Goal: Information Seeking & Learning: Find specific fact

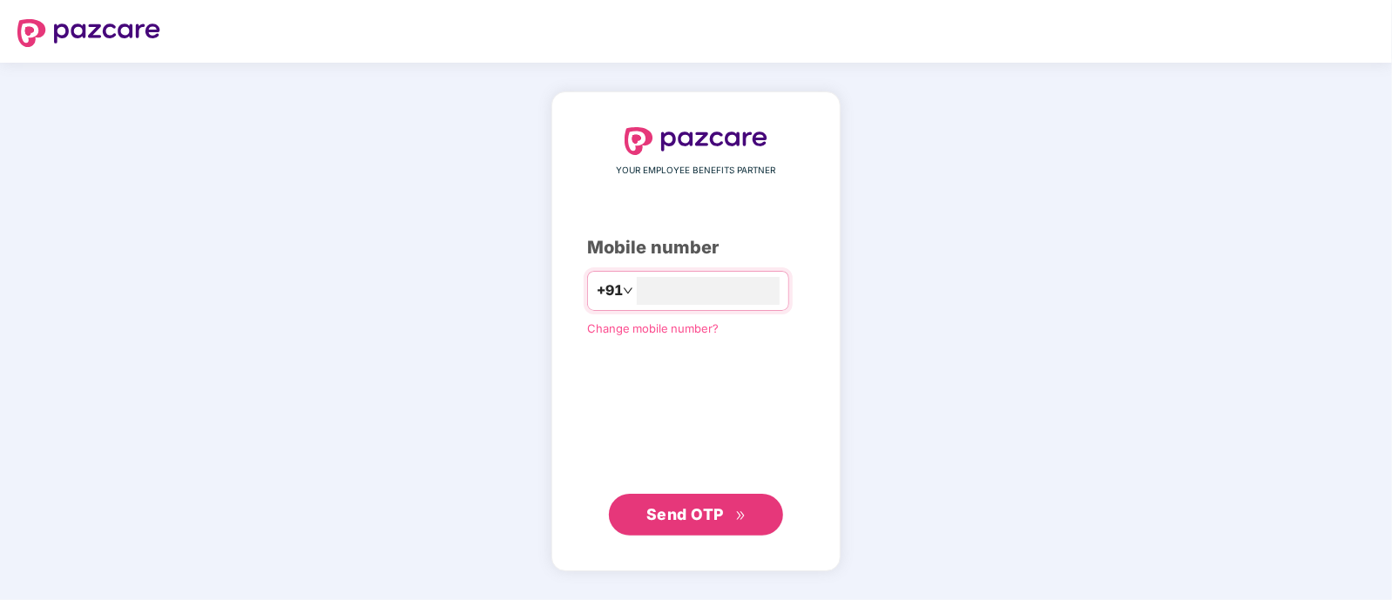
type input "**********"
click at [716, 512] on span "Send OTP" at bounding box center [685, 514] width 78 height 18
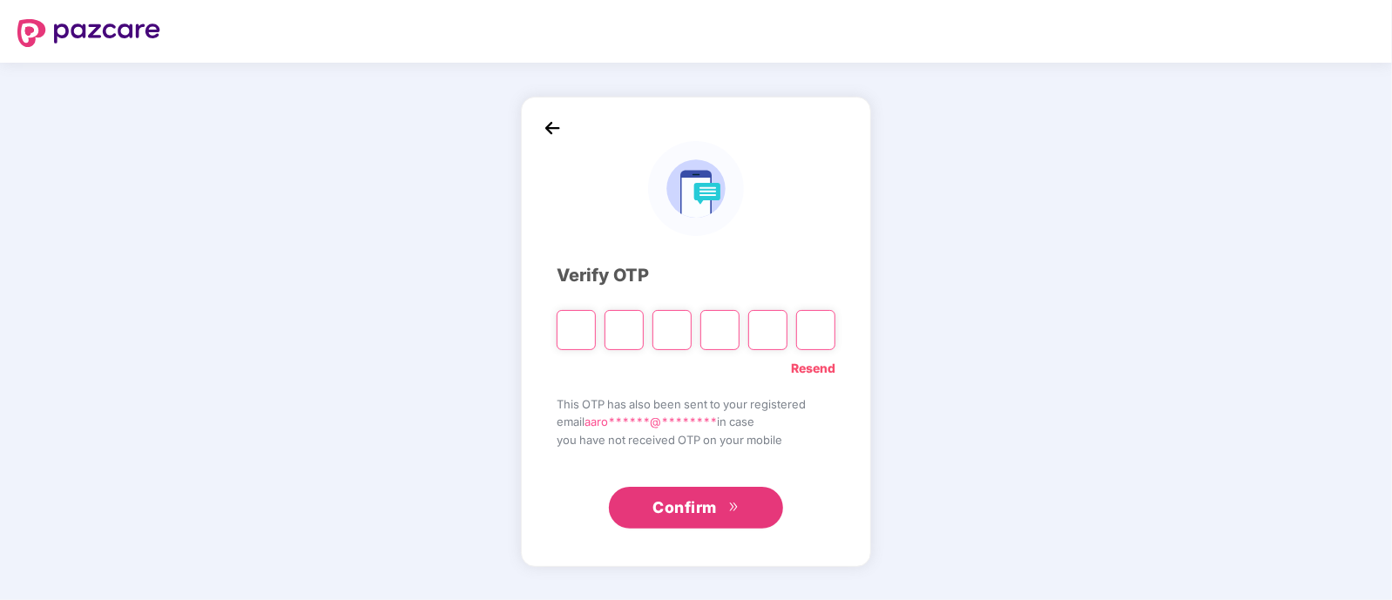
click at [438, 328] on div "Verify OTP Resend This OTP has also been sent to your registered email aaro****…" at bounding box center [696, 331] width 1392 height 537
click at [588, 321] on input "Please enter verification code. Digit 1" at bounding box center [576, 330] width 39 height 40
type input "*"
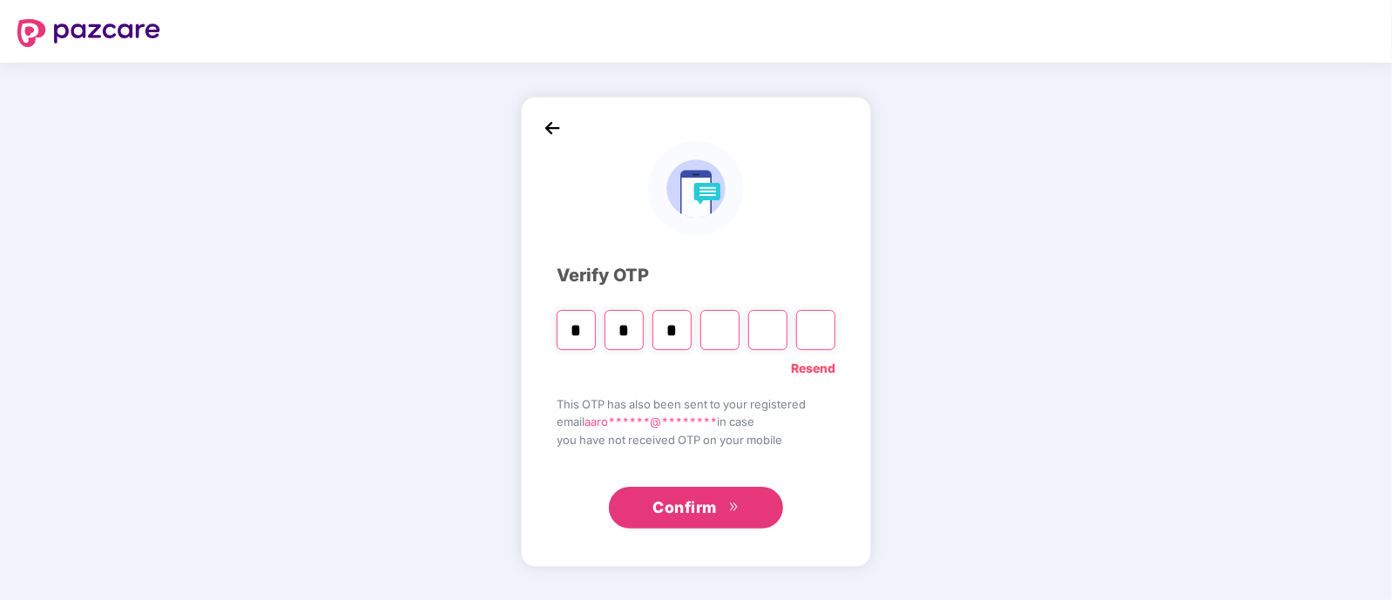
type input "*"
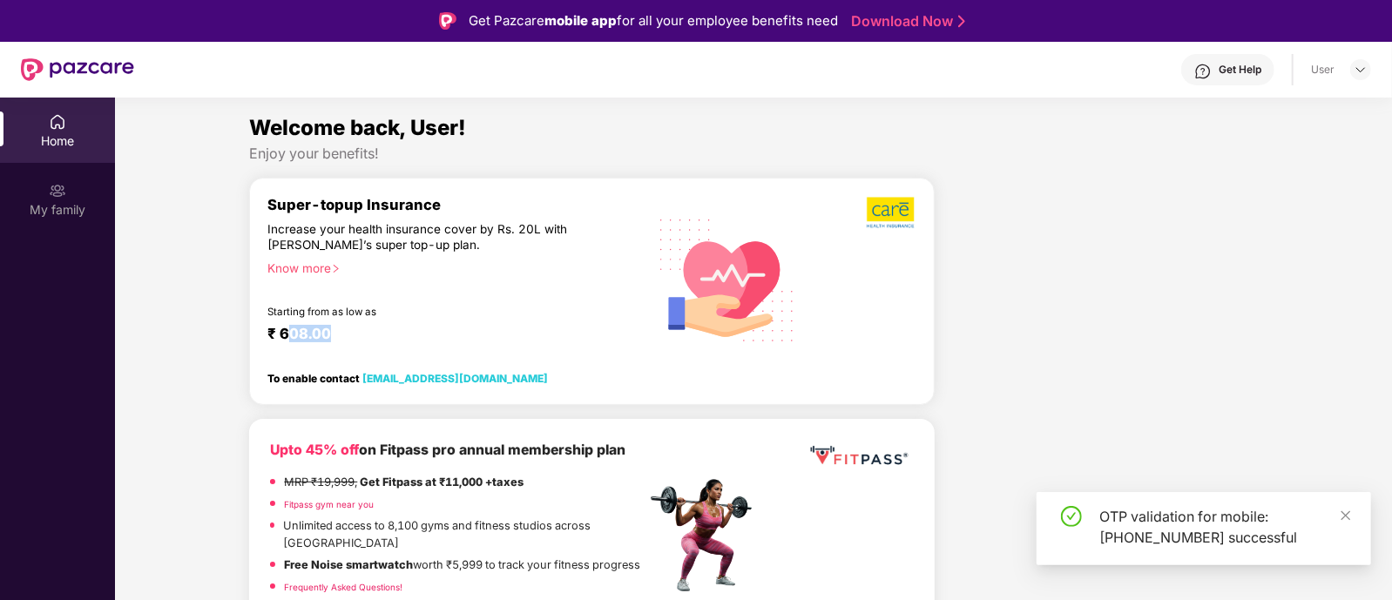
drag, startPoint x: 300, startPoint y: 325, endPoint x: 333, endPoint y: 325, distance: 33.1
click at [333, 325] on div "₹ 608.00" at bounding box center [447, 335] width 361 height 21
drag, startPoint x: 603, startPoint y: 287, endPoint x: 382, endPoint y: 290, distance: 221.3
click at [592, 285] on div "Super-topup Insurance Increase your health insurance cover by Rs. 20L with [PER…" at bounding box center [456, 279] width 378 height 167
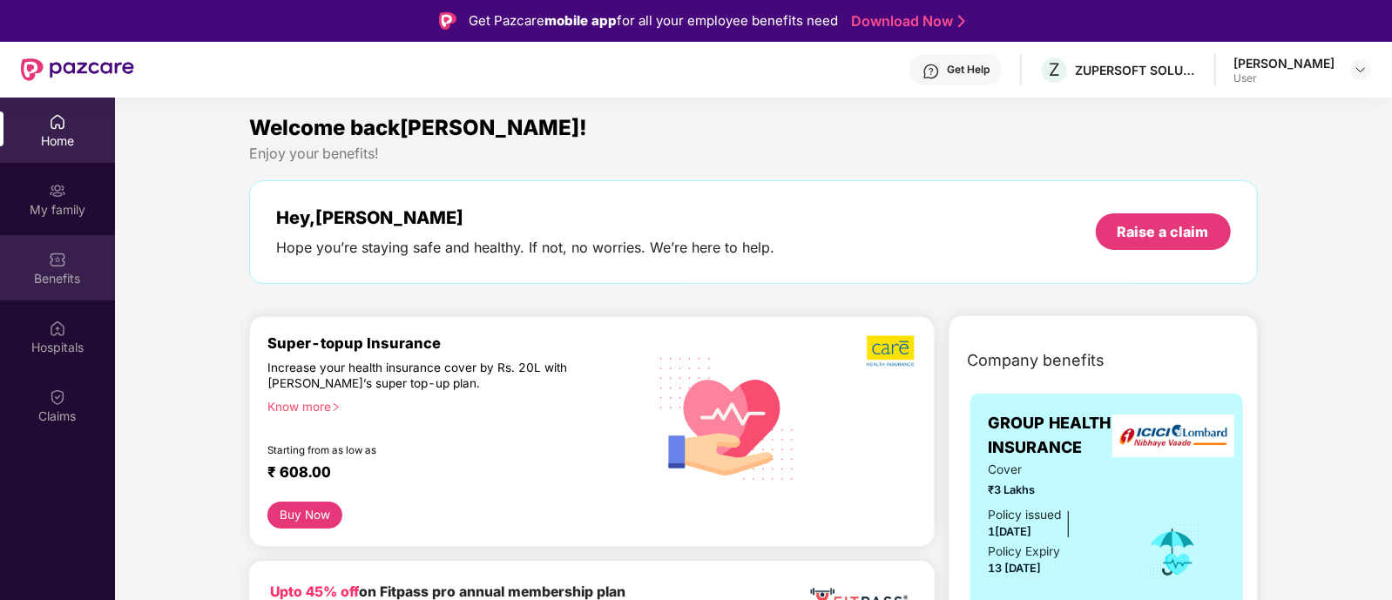
click at [59, 275] on div "Benefits" at bounding box center [57, 278] width 115 height 17
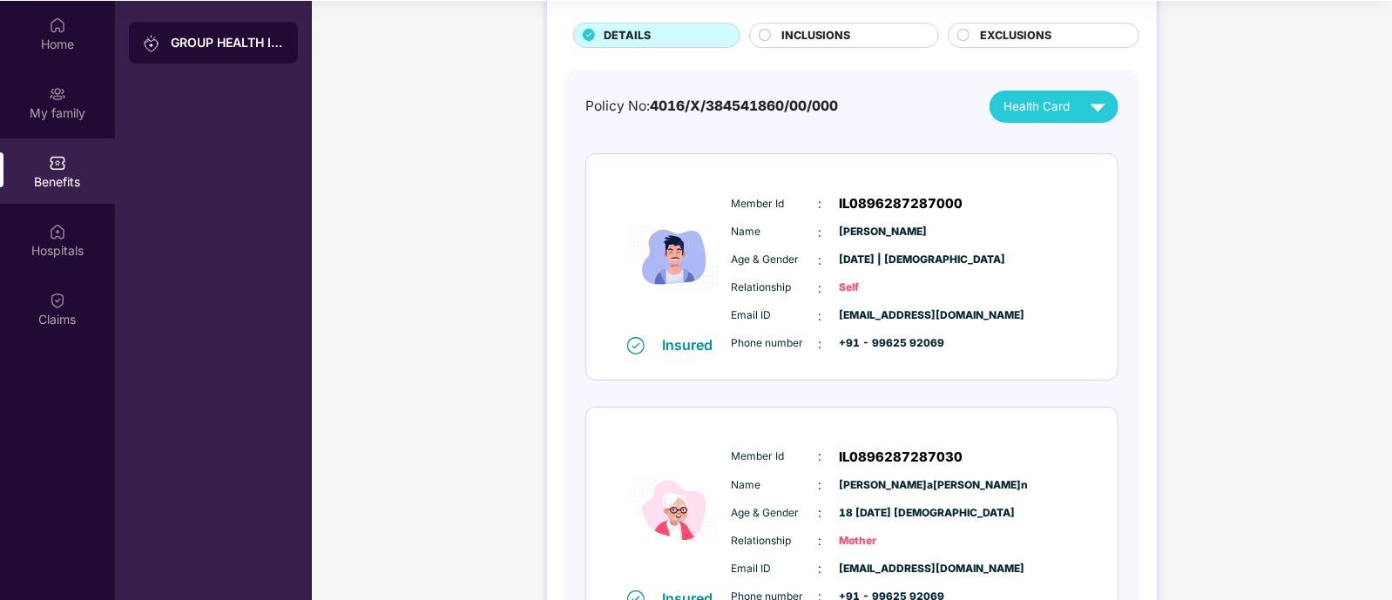
scroll to position [25, 0]
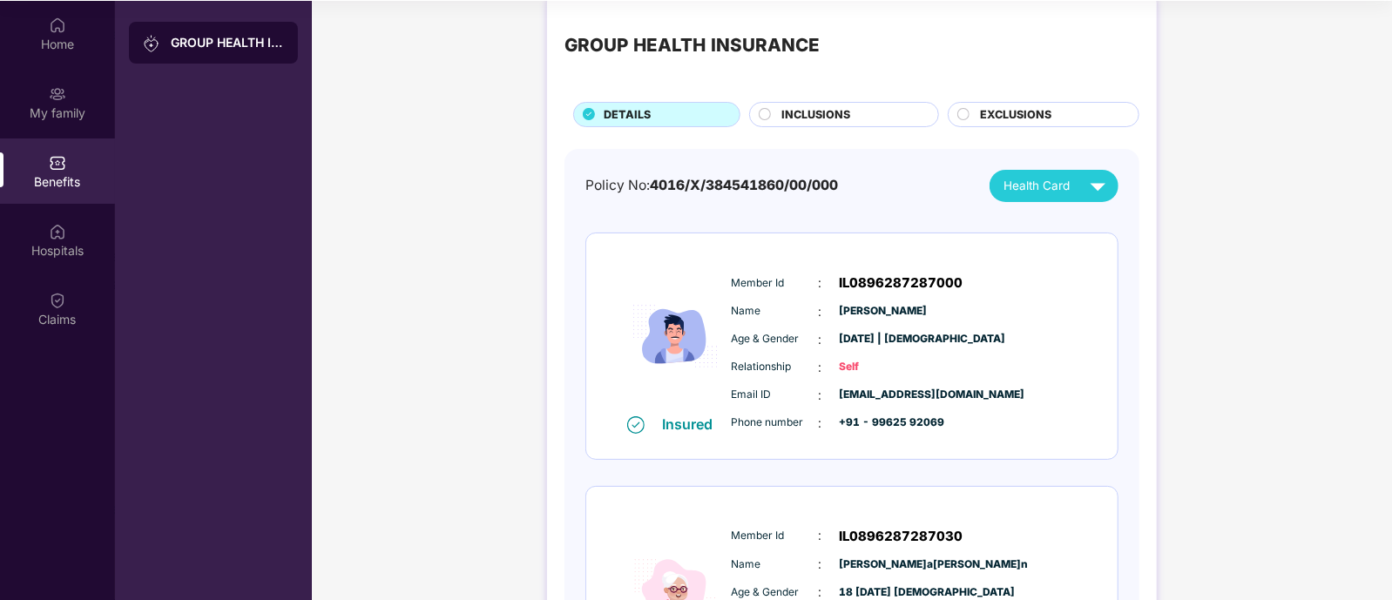
click at [896, 113] on div "INCLUSIONS" at bounding box center [851, 116] width 156 height 20
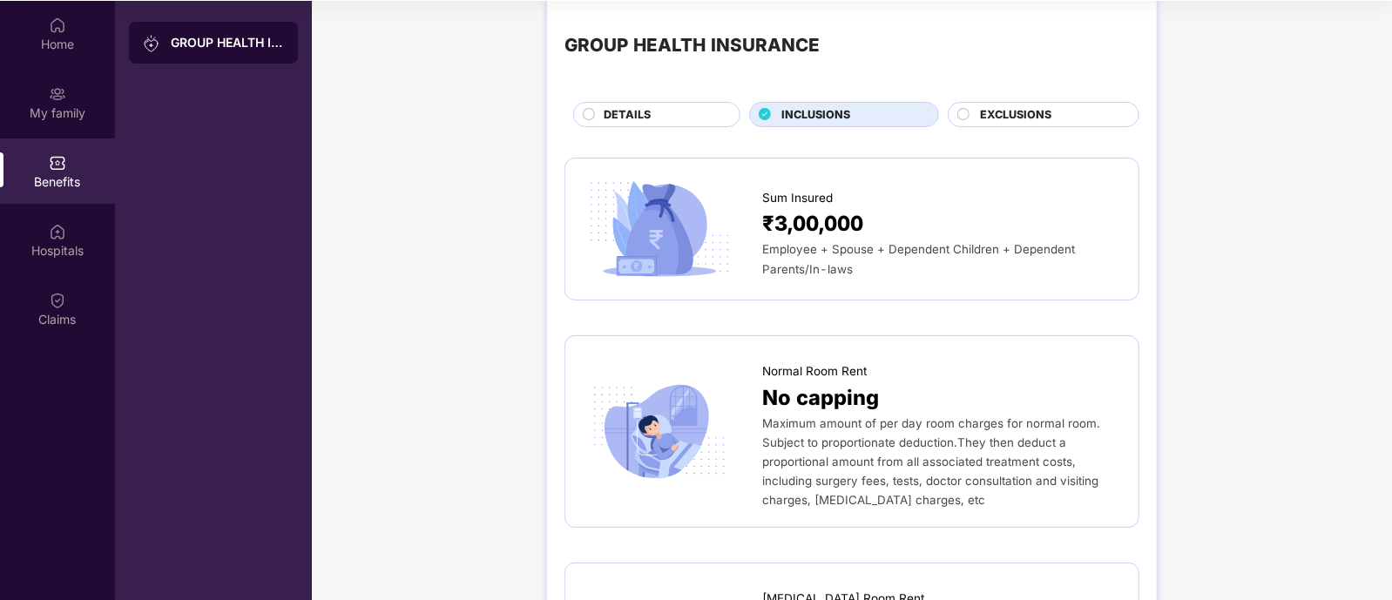
click at [1021, 106] on span "EXCLUSIONS" at bounding box center [1015, 114] width 71 height 17
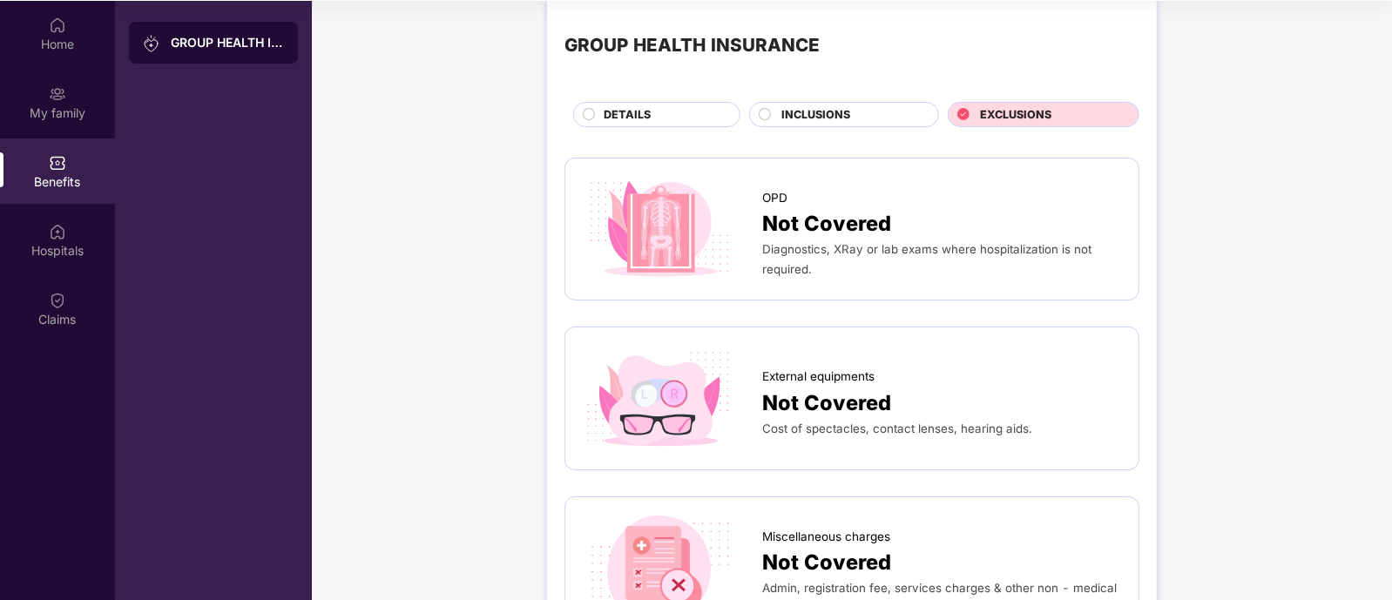
click at [902, 114] on div "INCLUSIONS" at bounding box center [851, 116] width 156 height 20
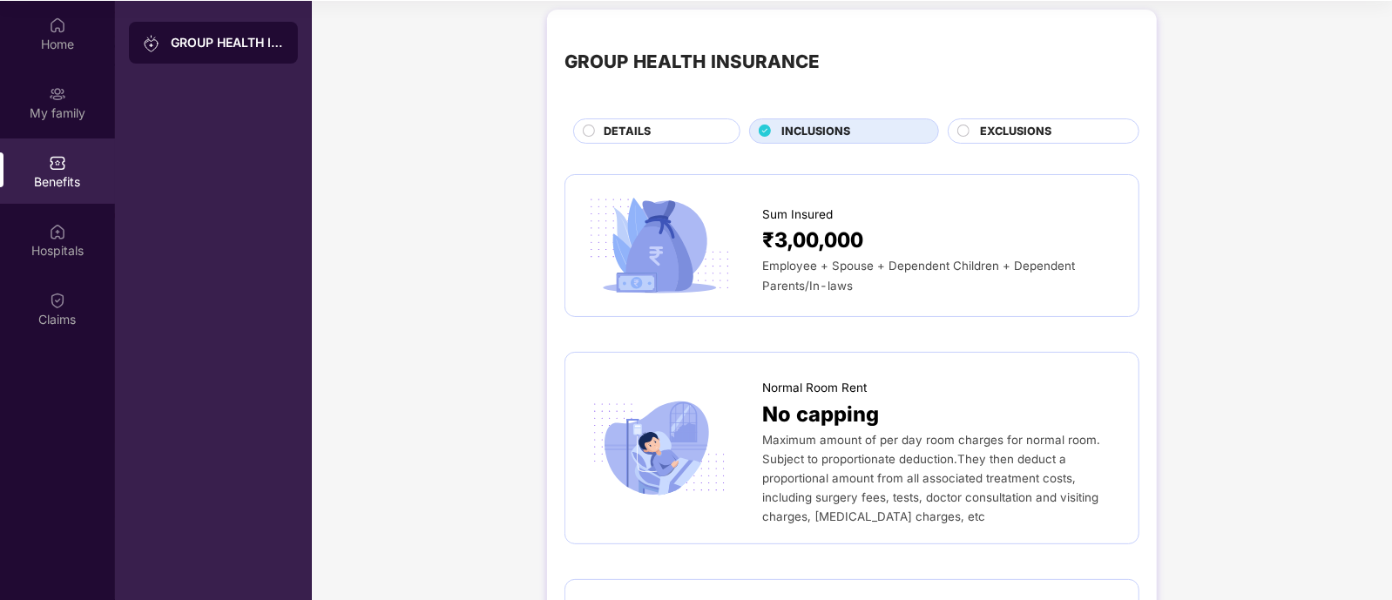
scroll to position [0, 0]
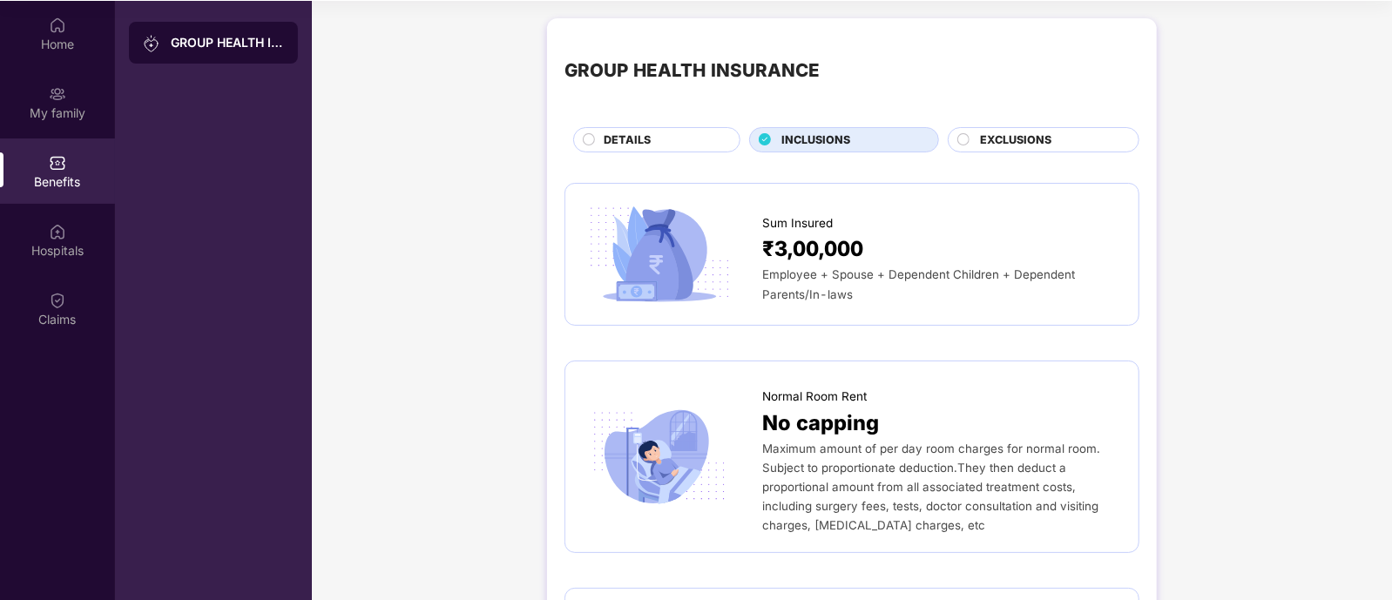
click at [712, 138] on div "DETAILS" at bounding box center [663, 142] width 136 height 20
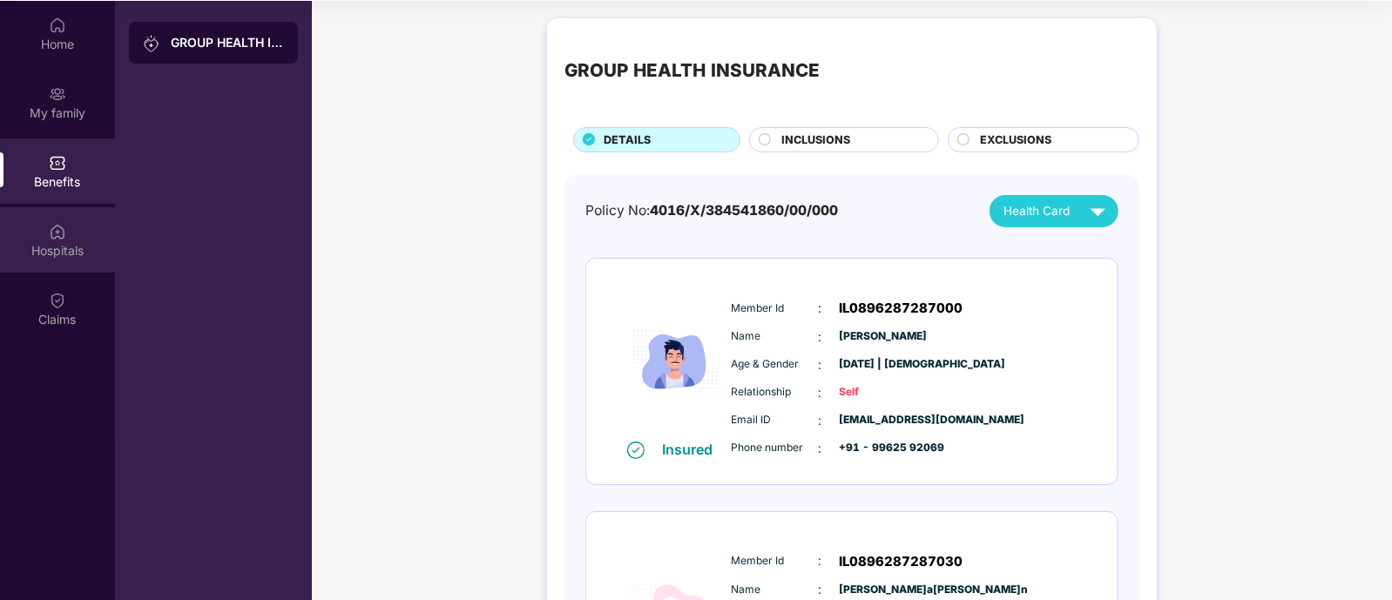
click at [22, 249] on div "Hospitals" at bounding box center [57, 250] width 115 height 17
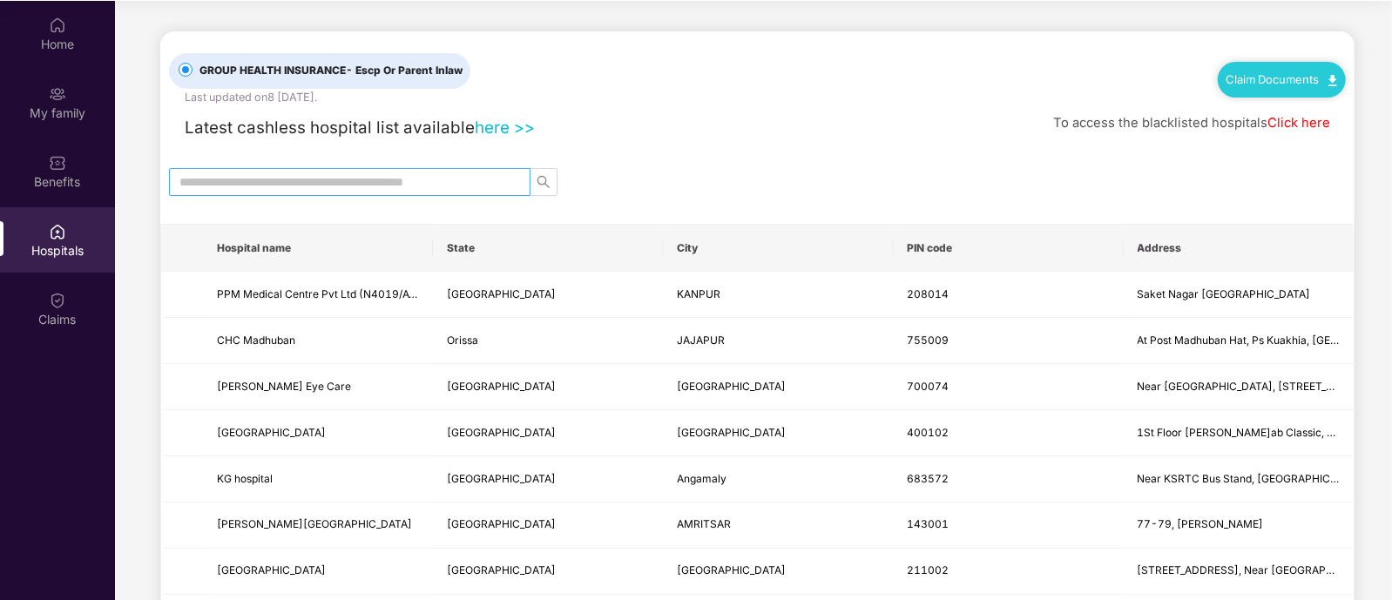
click at [435, 172] on input "text" at bounding box center [342, 181] width 327 height 19
type input "**********"
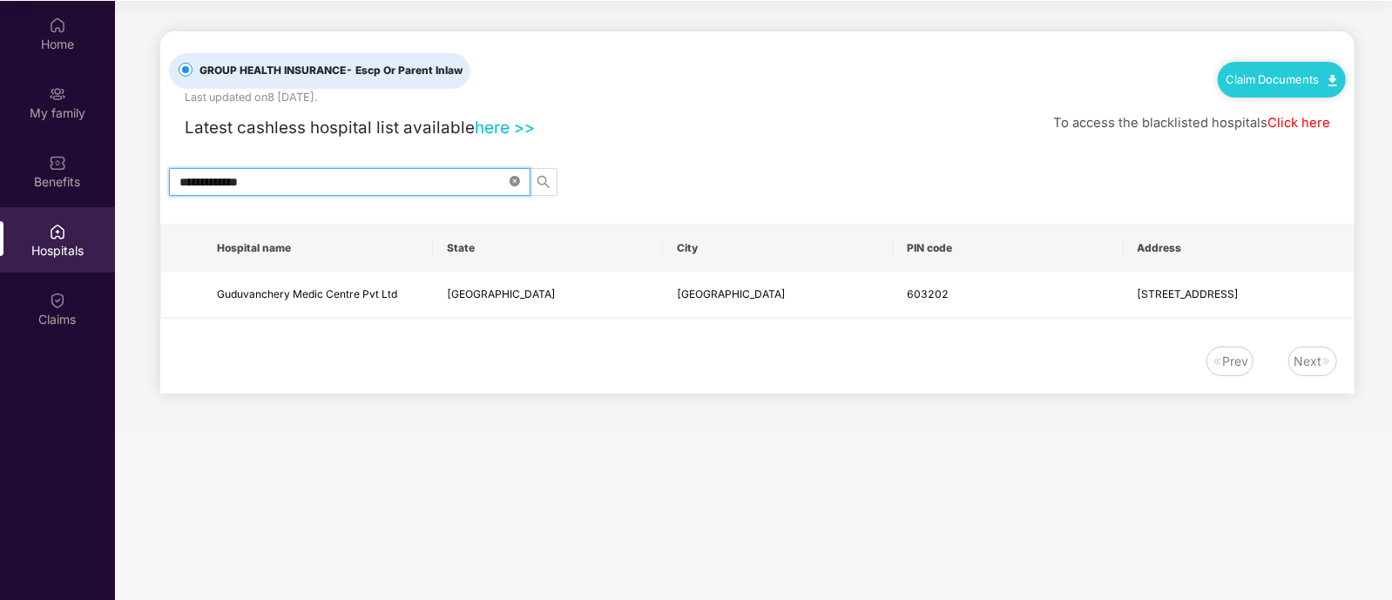
click at [519, 182] on icon "close-circle" at bounding box center [515, 181] width 10 height 10
type input "*"
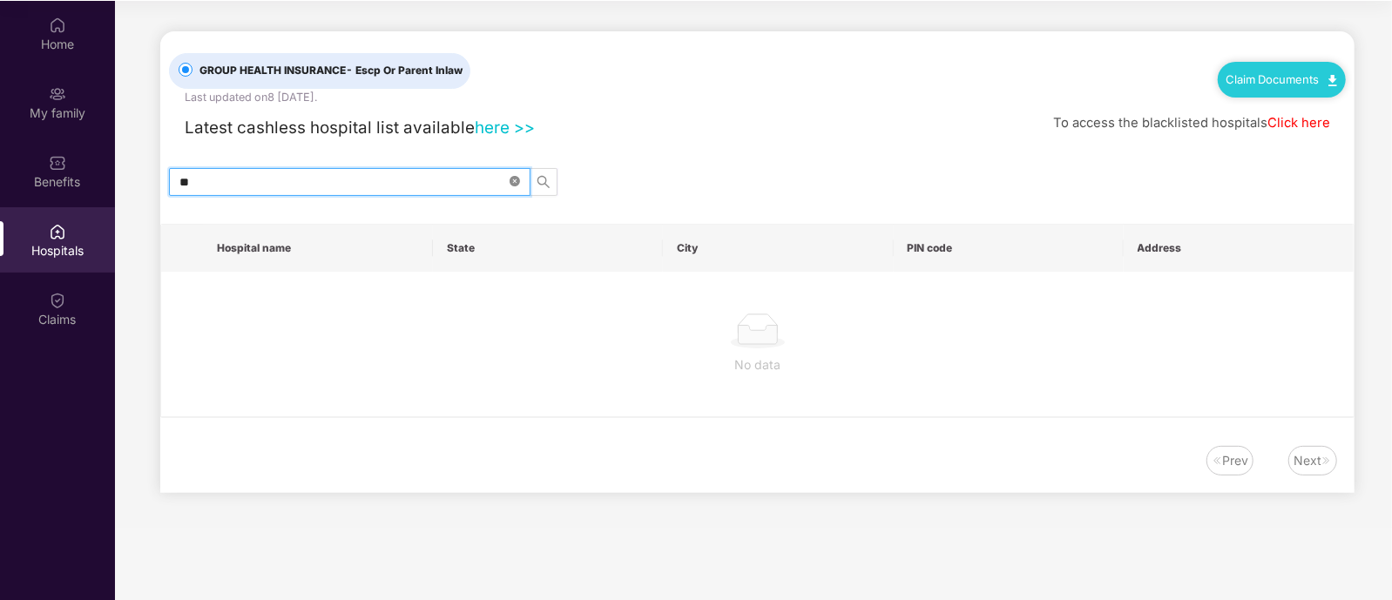
type input "*"
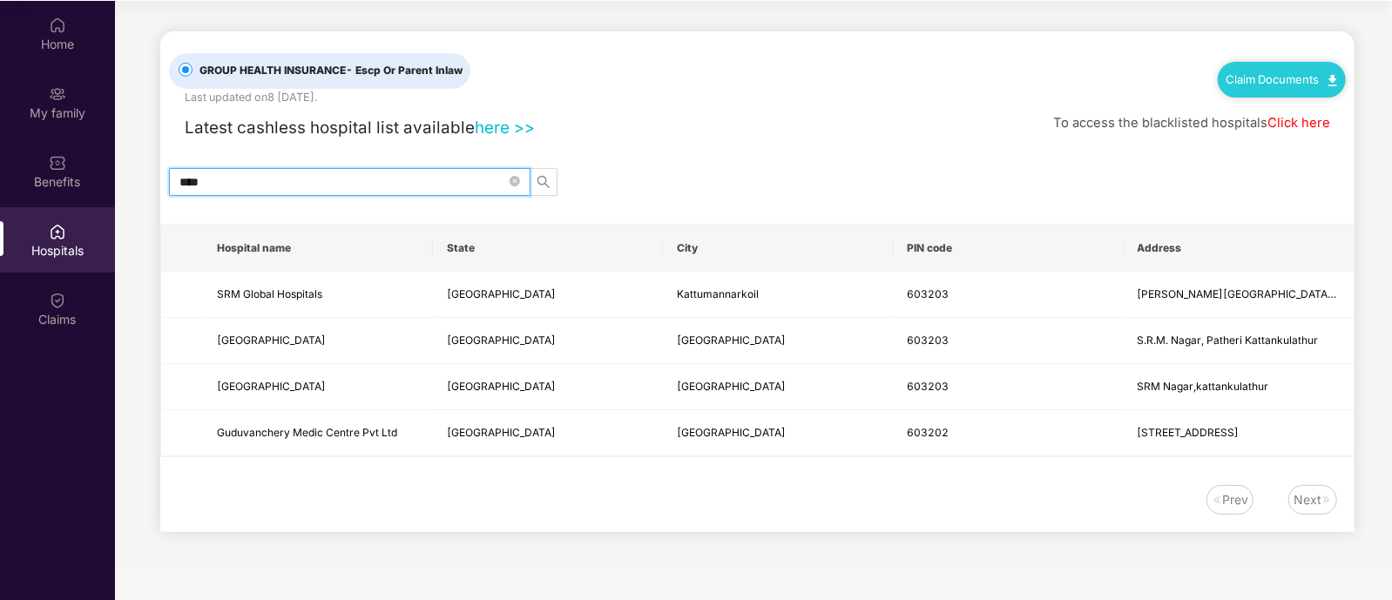
type input "****"
click at [503, 128] on link "here >>" at bounding box center [505, 128] width 60 height 20
